Goal: Obtain resource: Download file/media

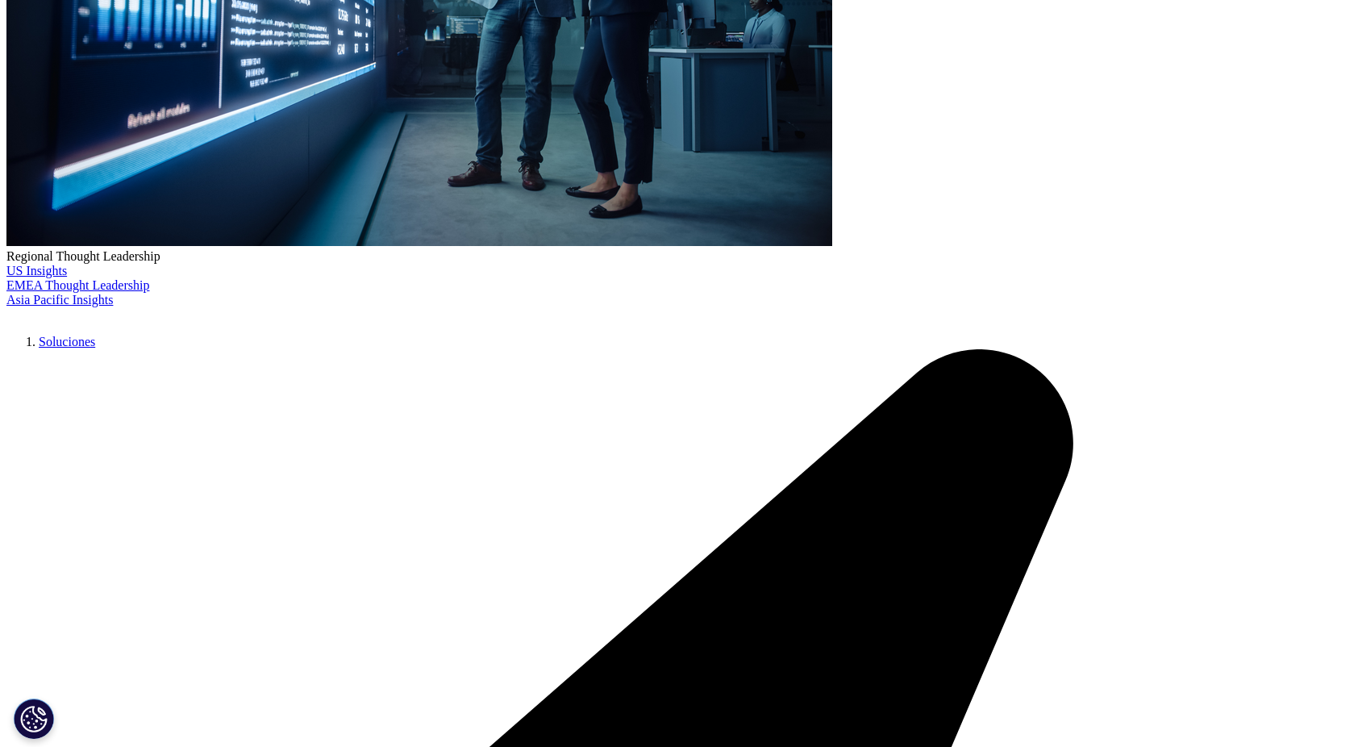
scroll to position [538, 0]
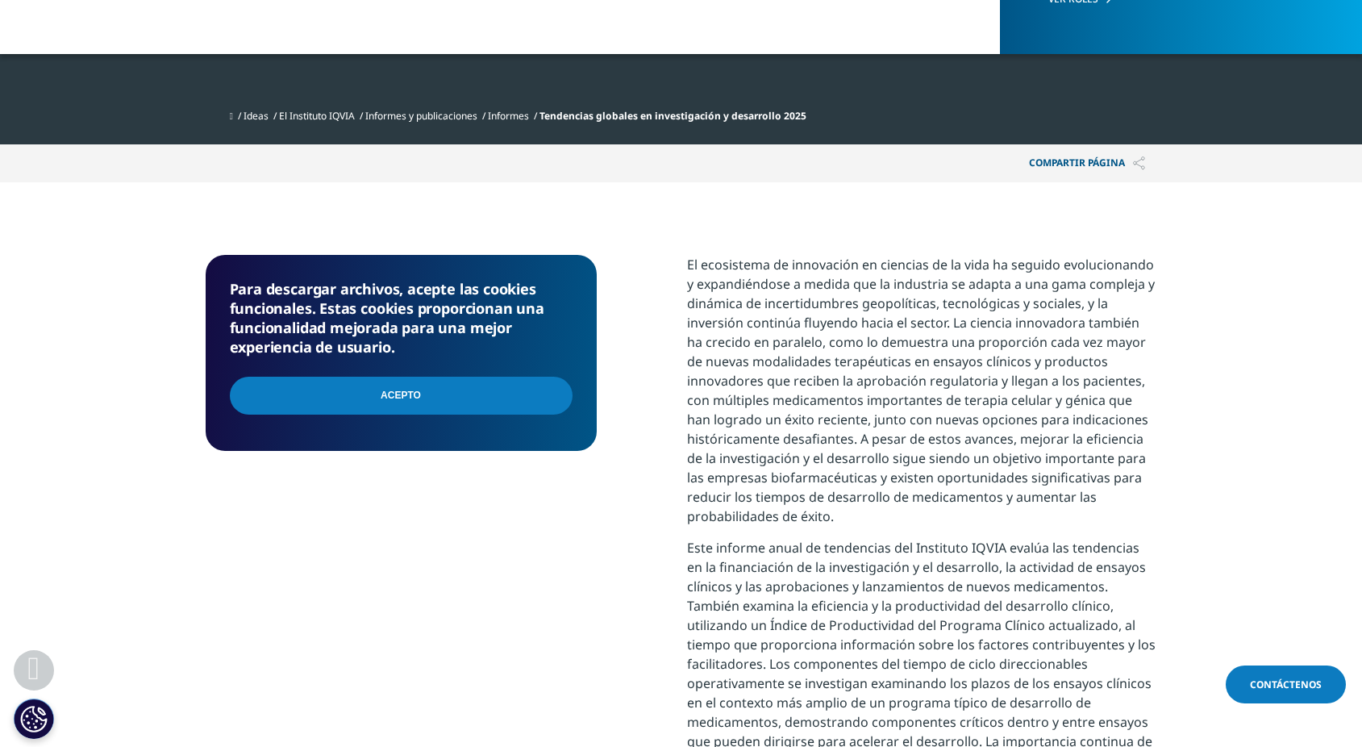
click at [390, 394] on input "I Accept" at bounding box center [401, 396] width 343 height 38
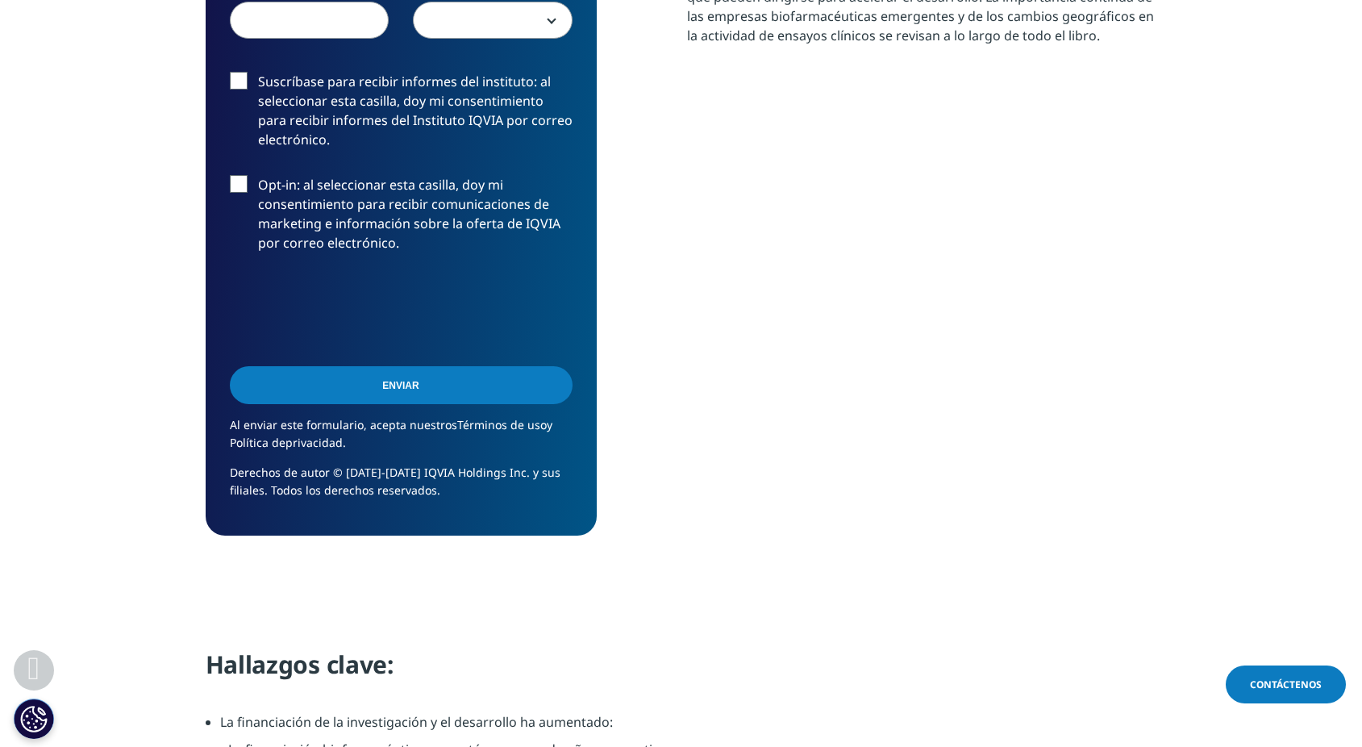
scroll to position [806, 0]
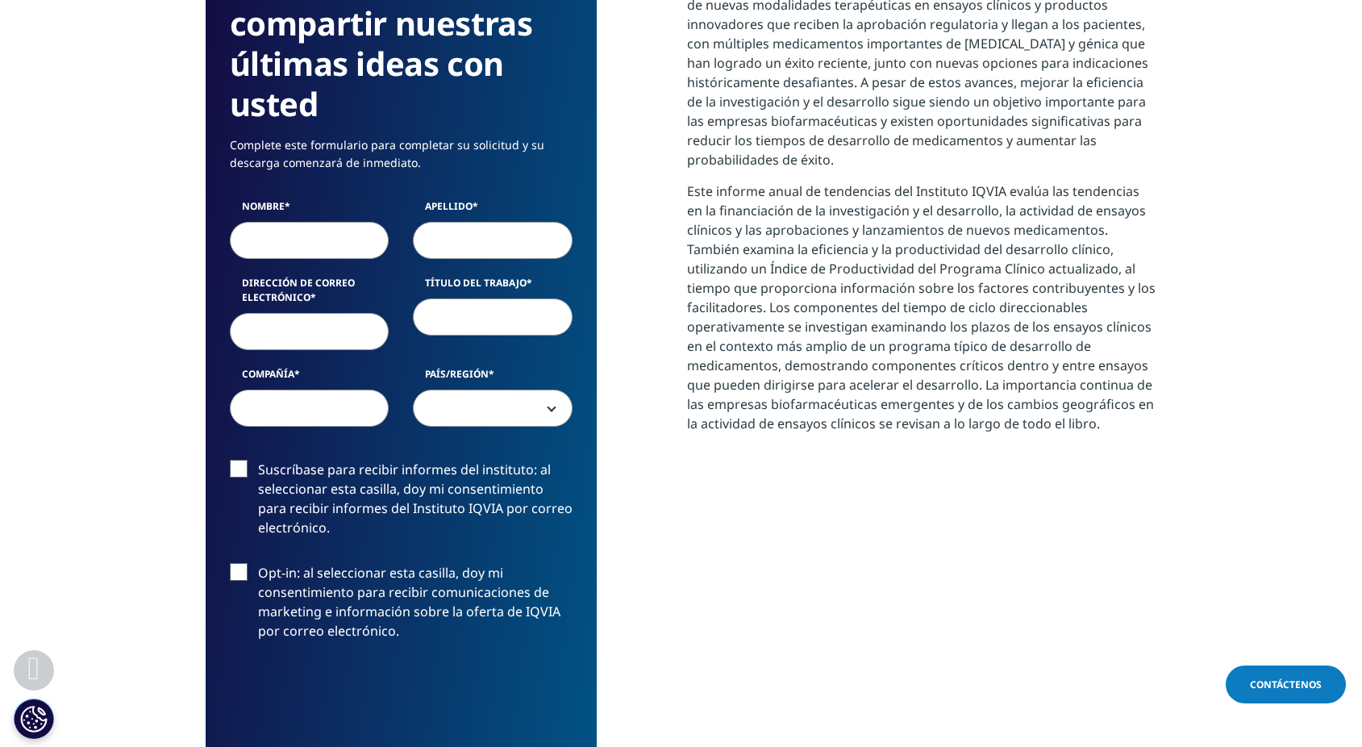
click at [315, 231] on input "Nombre" at bounding box center [310, 240] width 160 height 37
type input "[PERSON_NAME]"
type input "710678602288"
select select "[GEOGRAPHIC_DATA]"
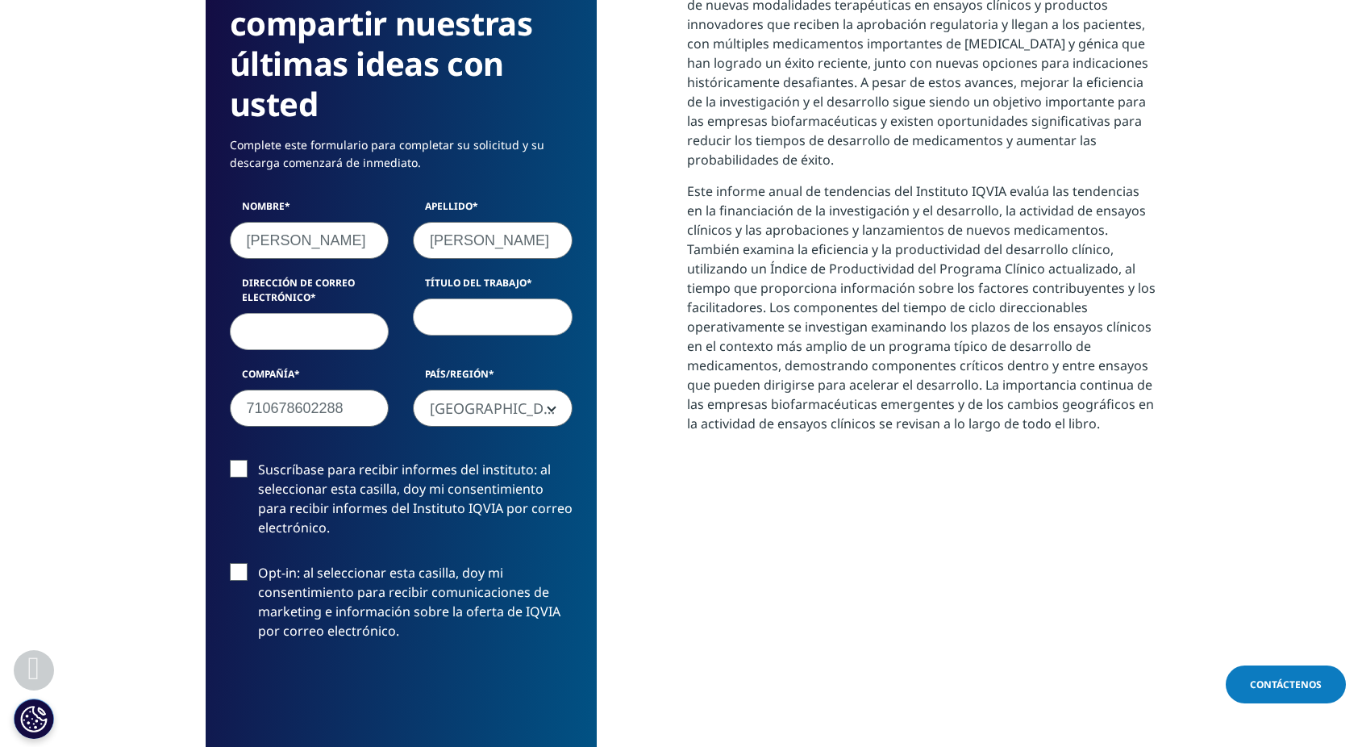
click at [308, 334] on input "Dirección de correo electrónico" at bounding box center [310, 331] width 160 height 37
type input "[EMAIL_ADDRESS][DOMAIN_NAME]"
click at [473, 331] on input "Título del trabajo" at bounding box center [493, 316] width 160 height 37
type input "Magister"
click at [468, 417] on span "[GEOGRAPHIC_DATA]" at bounding box center [493, 408] width 158 height 37
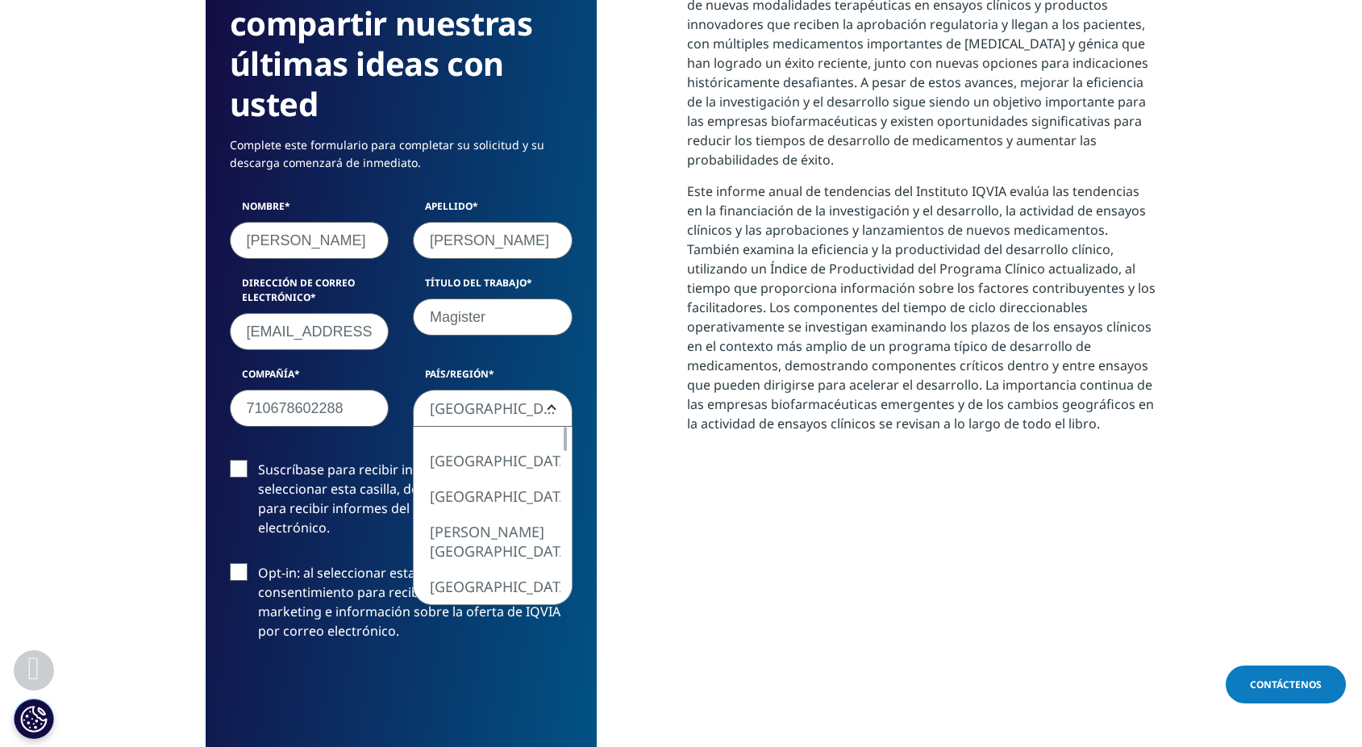
click at [468, 417] on span "[GEOGRAPHIC_DATA]" at bounding box center [493, 408] width 158 height 37
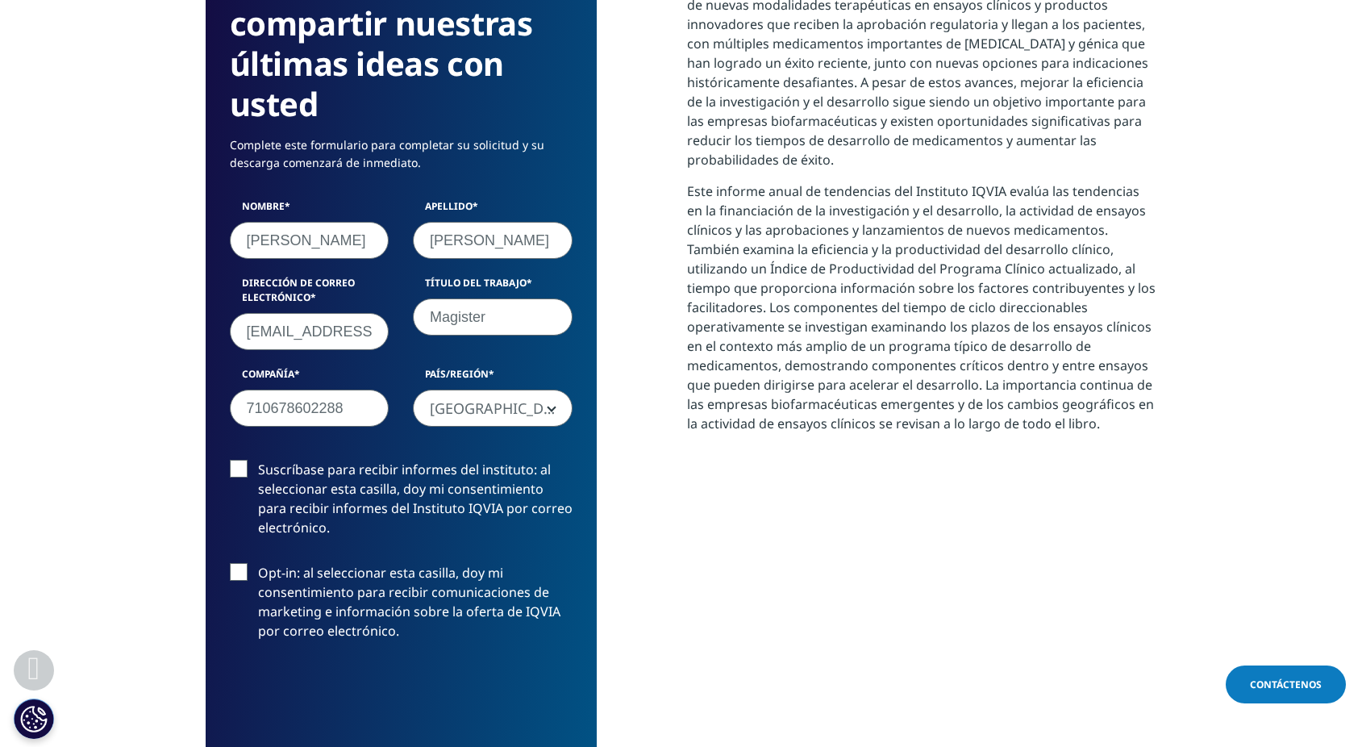
click at [244, 469] on label "Suscríbase para recibir informes del instituto: al seleccionar esta casilla, do…" at bounding box center [401, 503] width 343 height 86
click at [258, 460] on input "Suscríbase para recibir informes del instituto: al seleccionar esta casilla, do…" at bounding box center [258, 460] width 0 height 0
click at [244, 569] on label "Opt-in: al seleccionar esta casilla, doy mi consentimiento para recibir comunic…" at bounding box center [401, 606] width 343 height 86
click at [258, 563] on input "Opt-in: al seleccionar esta casilla, doy mi consentimiento para recibir comunic…" at bounding box center [258, 563] width 0 height 0
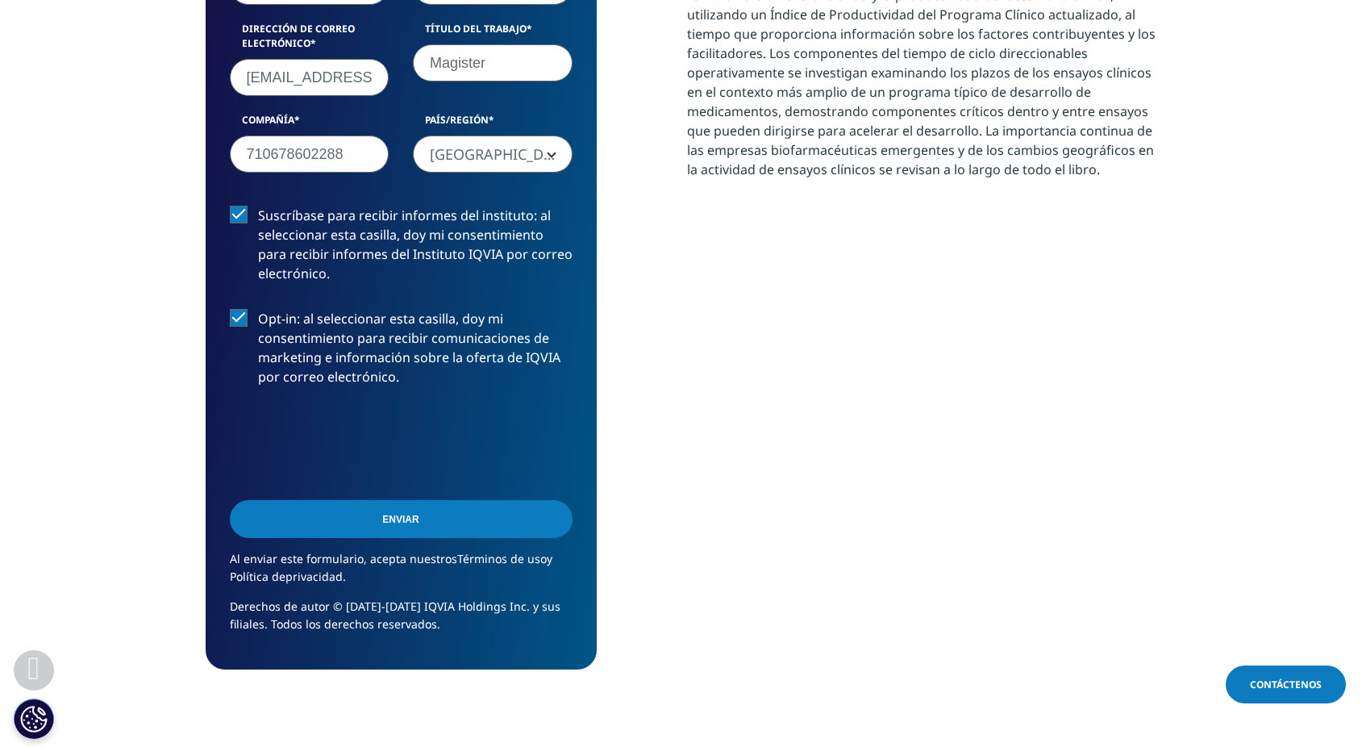
scroll to position [1076, 0]
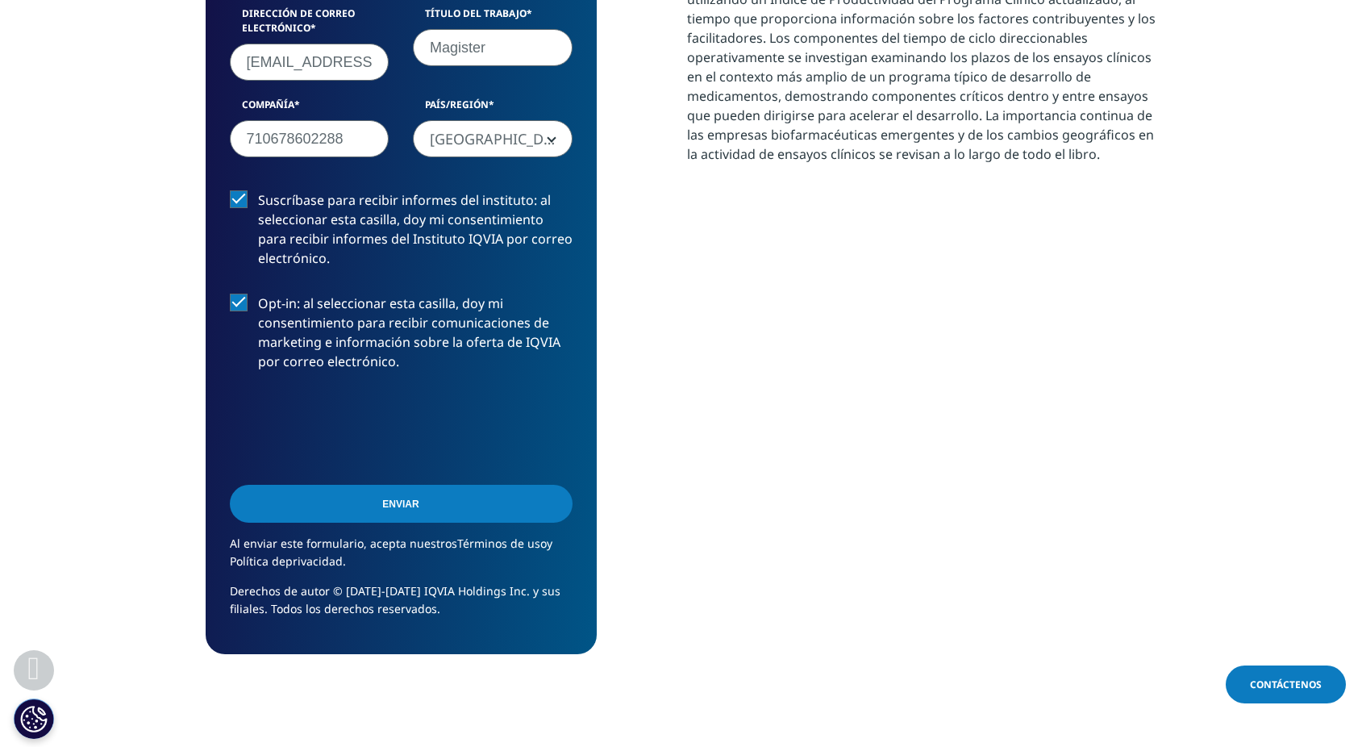
click at [431, 517] on input "Submit" at bounding box center [401, 504] width 343 height 38
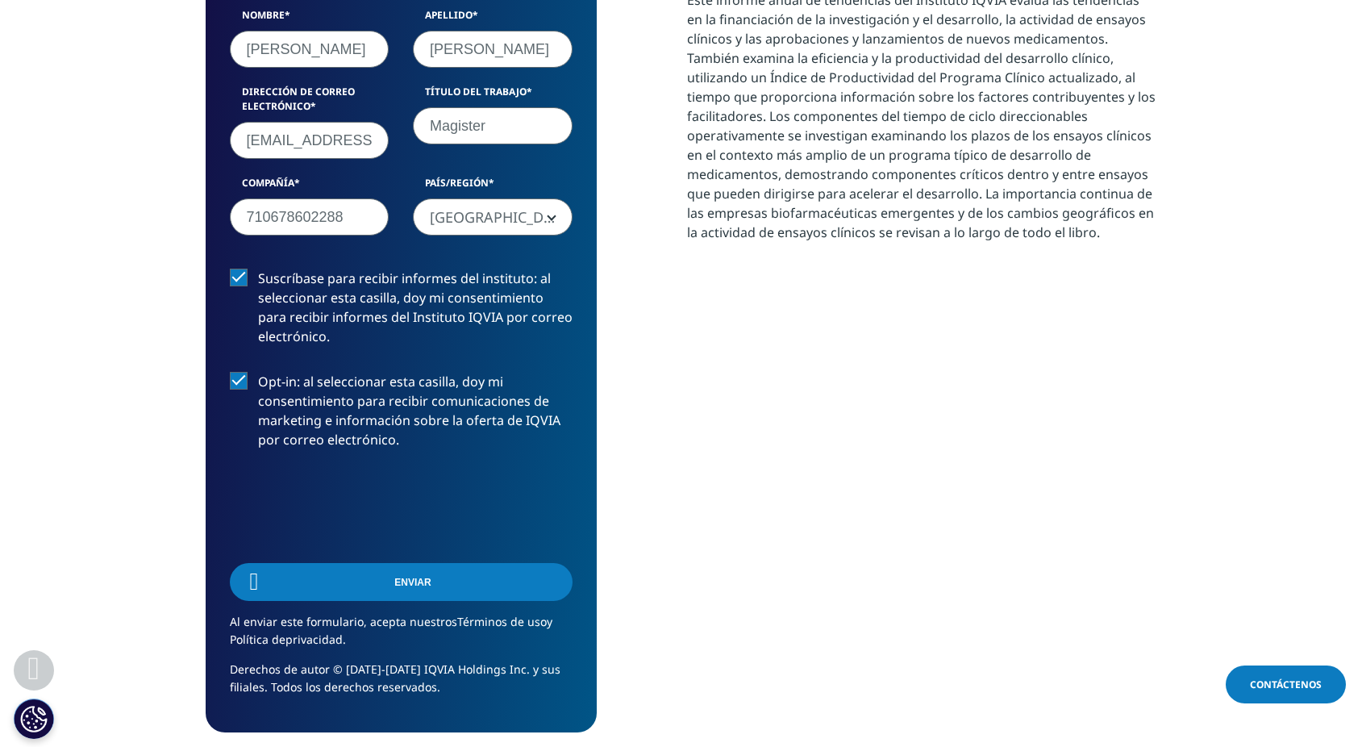
scroll to position [587, 952]
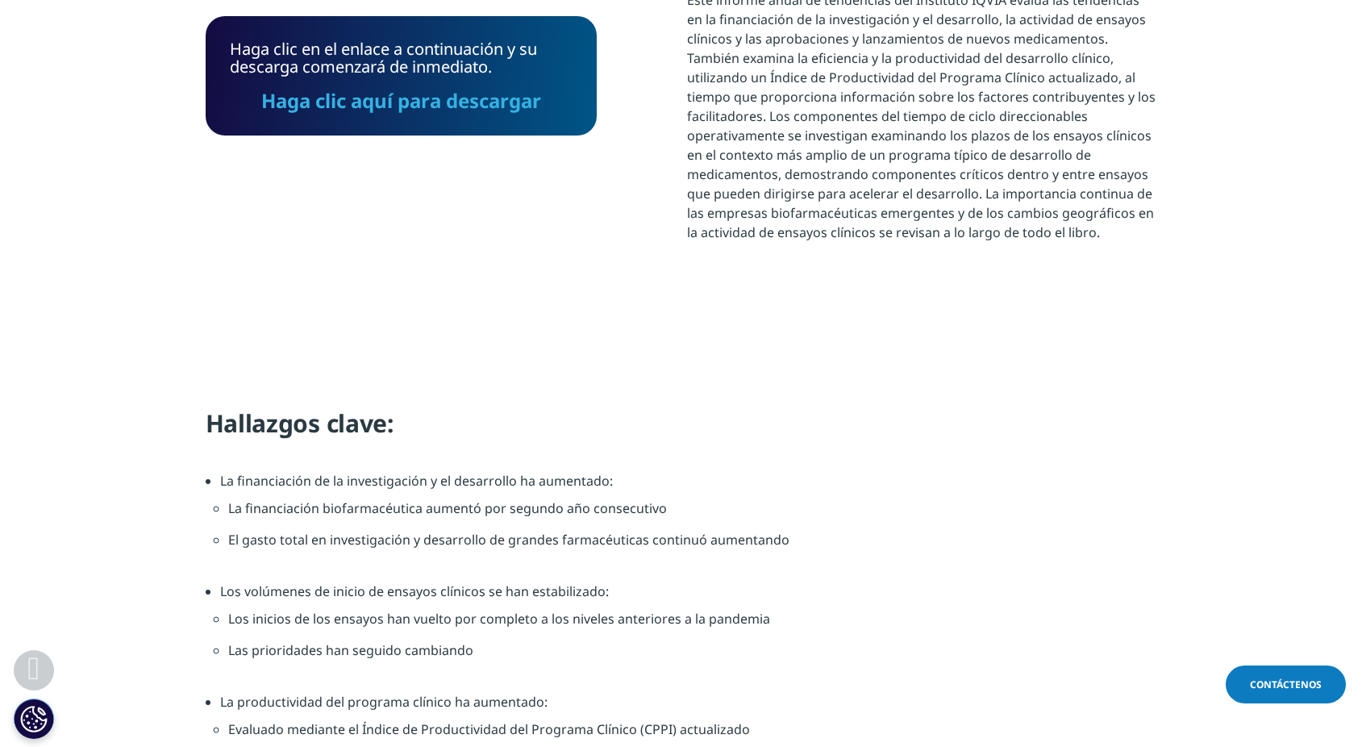
drag, startPoint x: 431, startPoint y: 106, endPoint x: 437, endPoint y: 119, distance: 14.1
click at [431, 106] on link "Haga clic aquí para descargar" at bounding box center [401, 100] width 280 height 27
